Goal: Transaction & Acquisition: Purchase product/service

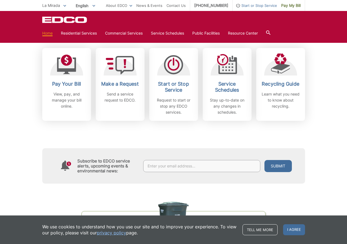
scroll to position [164, 0]
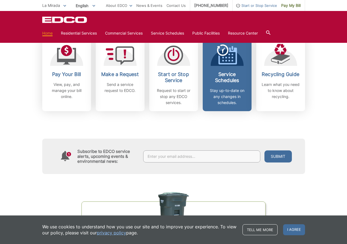
click at [233, 87] on div "Service Schedules Stay up-to-date on any changes in schedules." at bounding box center [227, 88] width 41 height 34
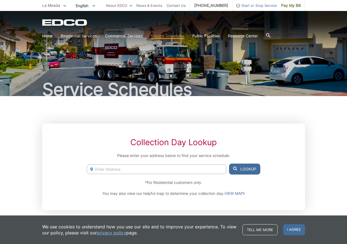
click at [172, 167] on input "Enter Address" at bounding box center [156, 169] width 139 height 10
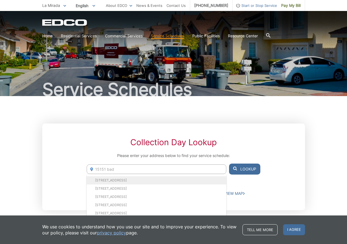
click at [158, 180] on li "15151 Badlona Dr, La Mirada, CA, 90638" at bounding box center [156, 180] width 139 height 8
type input "15151 Badlona Dr, La Mirada, CA, 90638"
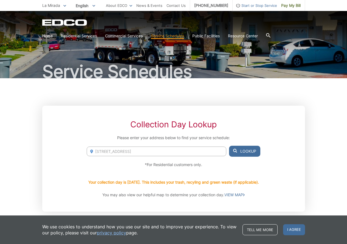
scroll to position [27, 0]
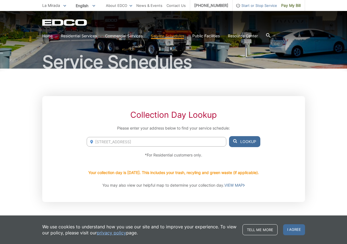
click at [247, 144] on button "Lookup" at bounding box center [244, 141] width 31 height 11
click at [248, 139] on button "Lookup" at bounding box center [244, 141] width 31 height 11
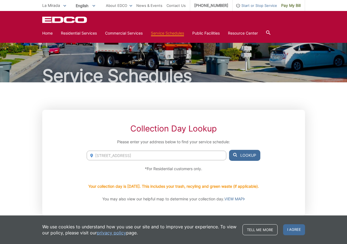
scroll to position [0, 0]
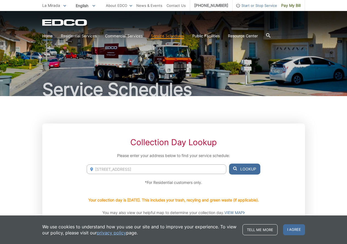
click at [47, 36] on link "Home" at bounding box center [47, 36] width 10 height 6
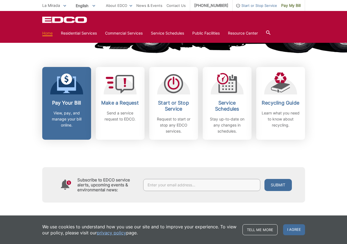
scroll to position [137, 0]
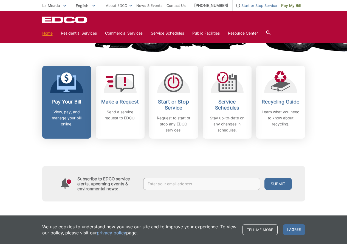
click at [81, 105] on div "Pay Your Bill View, pay, and manage your bill online." at bounding box center [66, 113] width 41 height 28
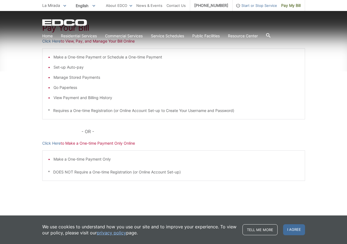
scroll to position [101, 0]
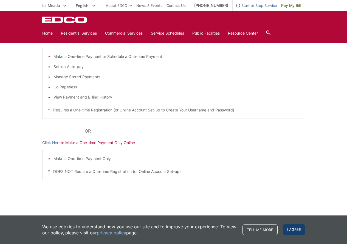
click at [297, 230] on span "I agree" at bounding box center [294, 229] width 22 height 11
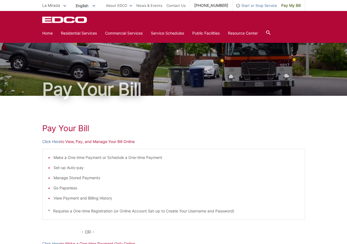
scroll to position [0, 0]
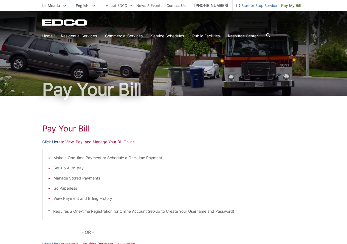
click at [55, 141] on link "Click Here" at bounding box center [51, 142] width 18 height 6
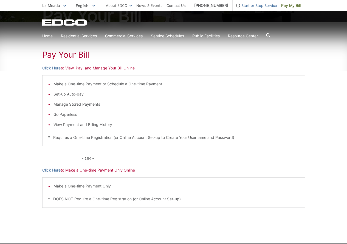
scroll to position [46, 0]
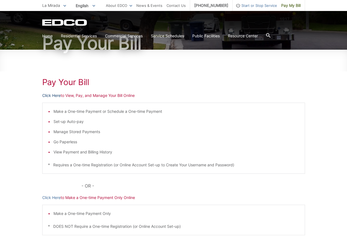
click at [53, 95] on link "Click Here" at bounding box center [51, 95] width 18 height 6
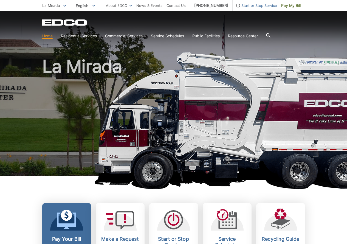
click at [66, 217] on icon at bounding box center [66, 219] width 19 height 20
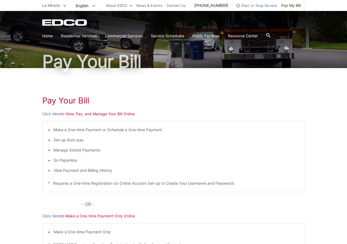
scroll to position [27, 0]
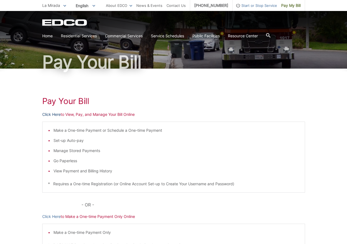
click at [50, 113] on link "Click Here" at bounding box center [51, 114] width 18 height 6
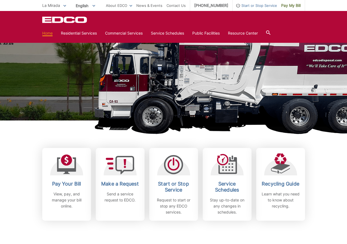
scroll to position [55, 0]
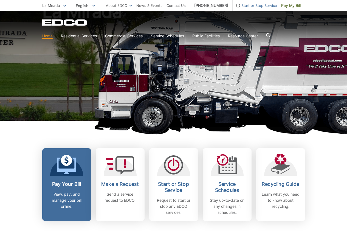
click at [65, 170] on icon at bounding box center [66, 165] width 19 height 17
